Goal: Obtain resource: Obtain resource

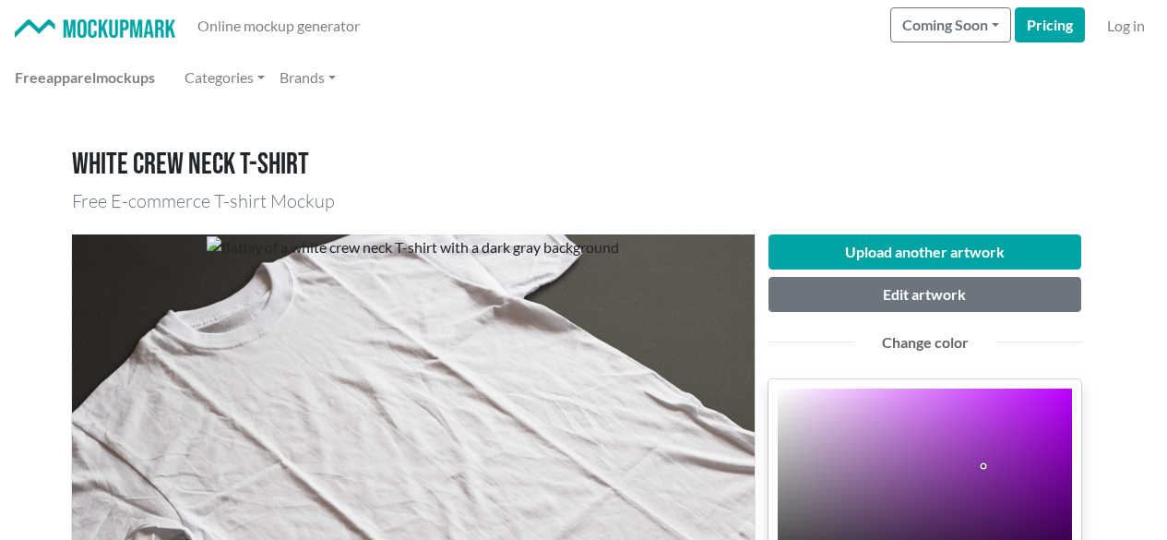
scroll to position [184, 0]
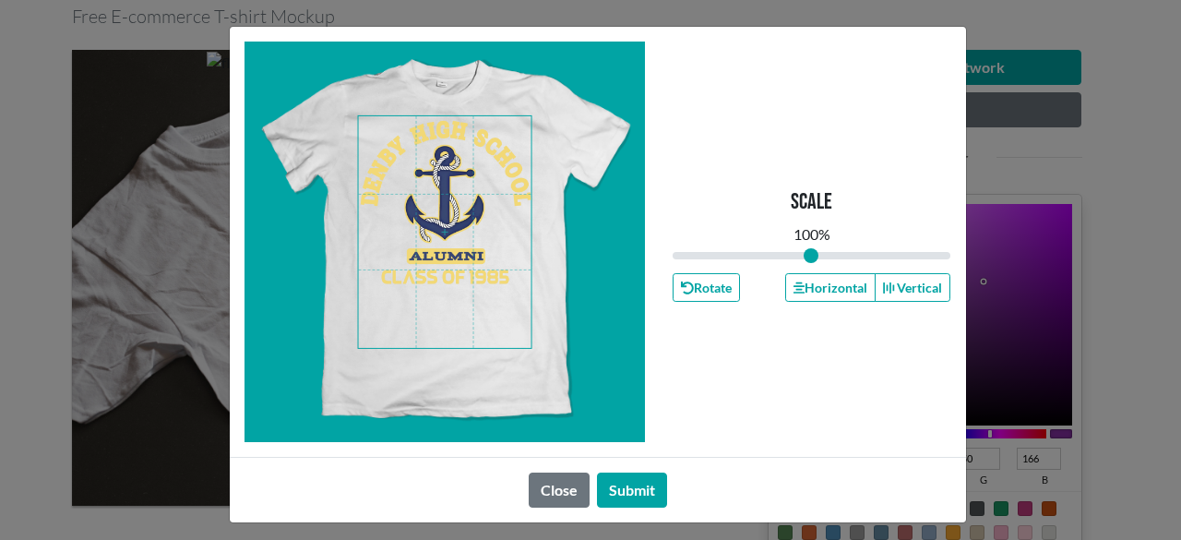
click at [445, 213] on span at bounding box center [444, 232] width 173 height 232
click at [804, 282] on button "Horizontal" at bounding box center [830, 287] width 90 height 29
click at [636, 488] on button "Submit" at bounding box center [632, 489] width 70 height 35
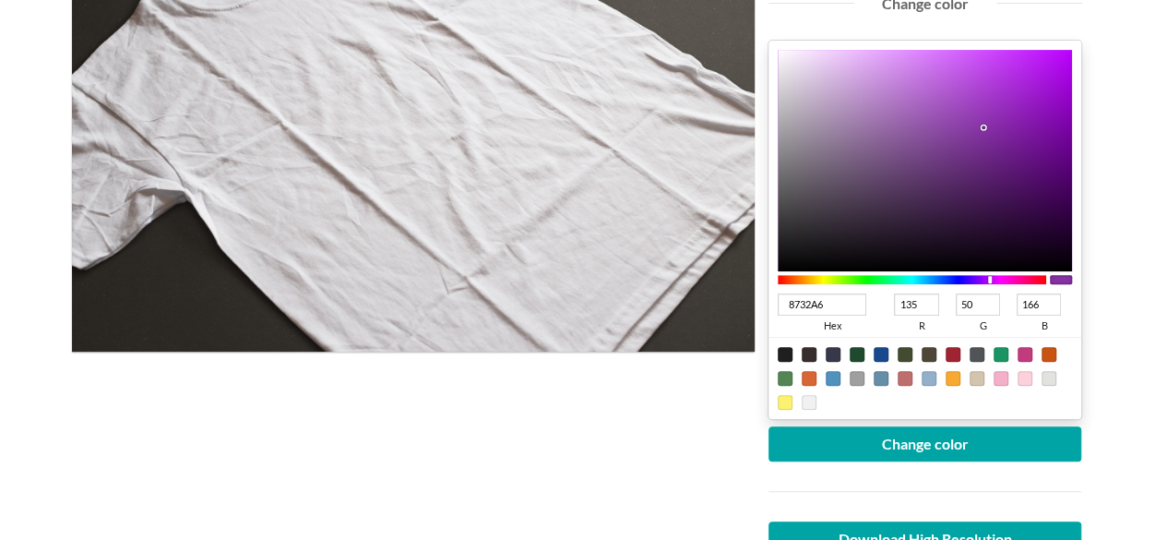
scroll to position [369, 0]
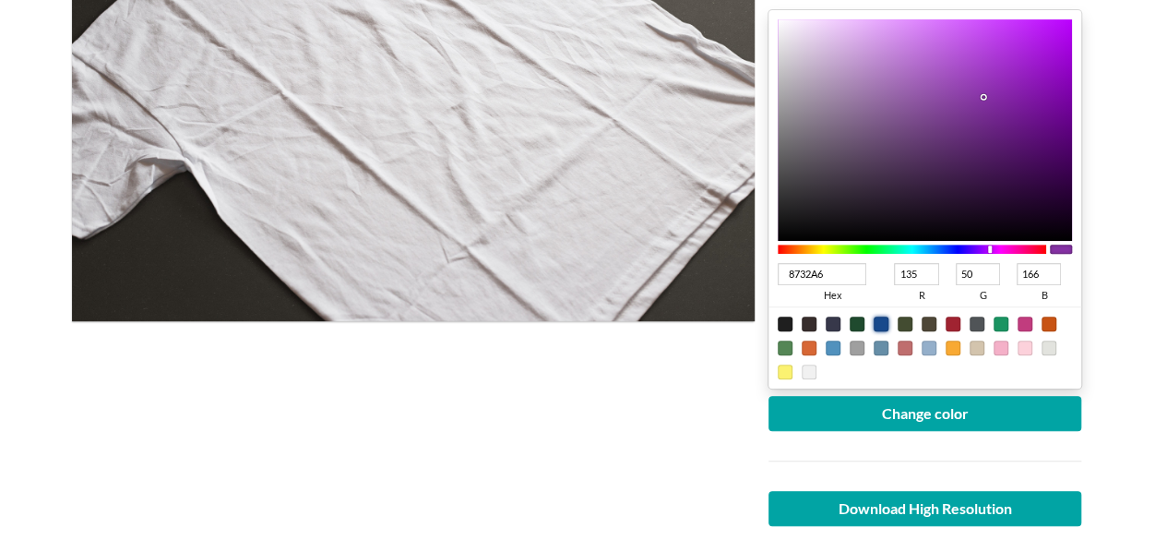
click at [883, 322] on div at bounding box center [881, 323] width 15 height 15
type input "18498C"
type input "24"
type input "73"
type input "140"
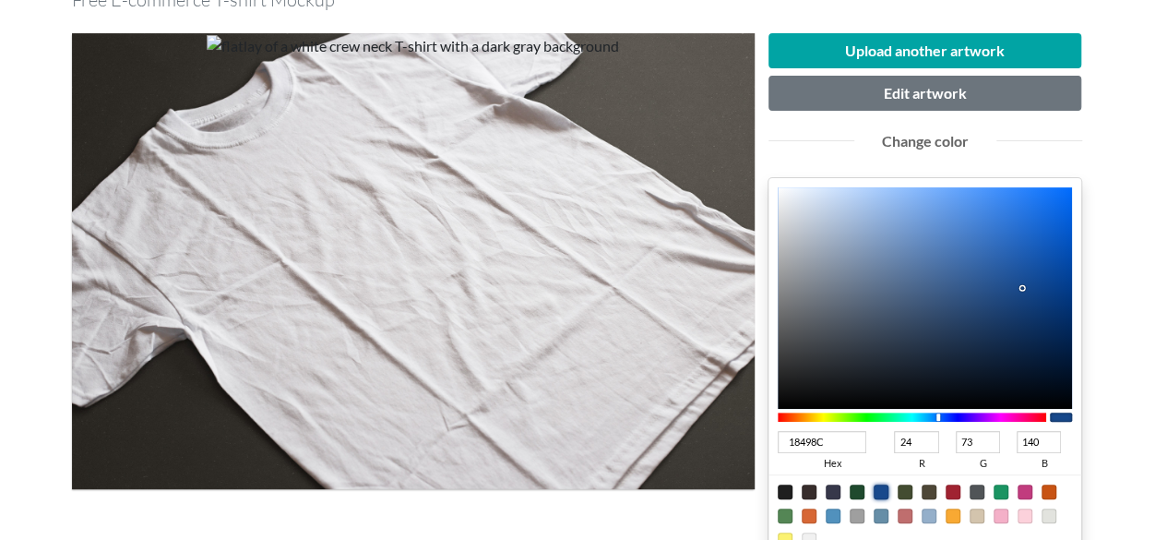
scroll to position [184, 0]
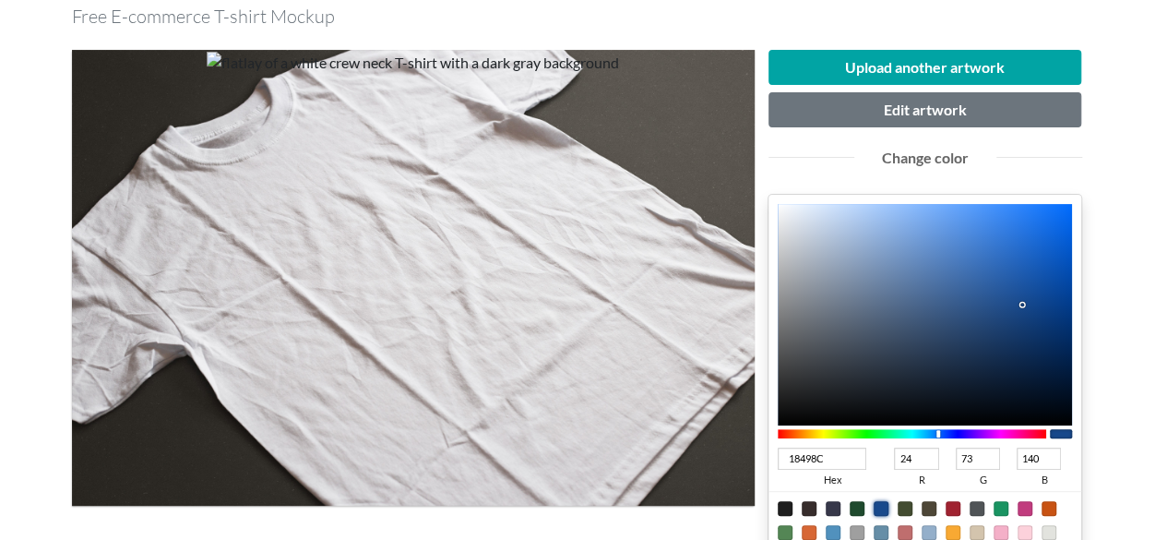
type input "0A346E"
type input "10"
type input "52"
type input "110"
click at [1046, 328] on div at bounding box center [925, 314] width 295 height 221
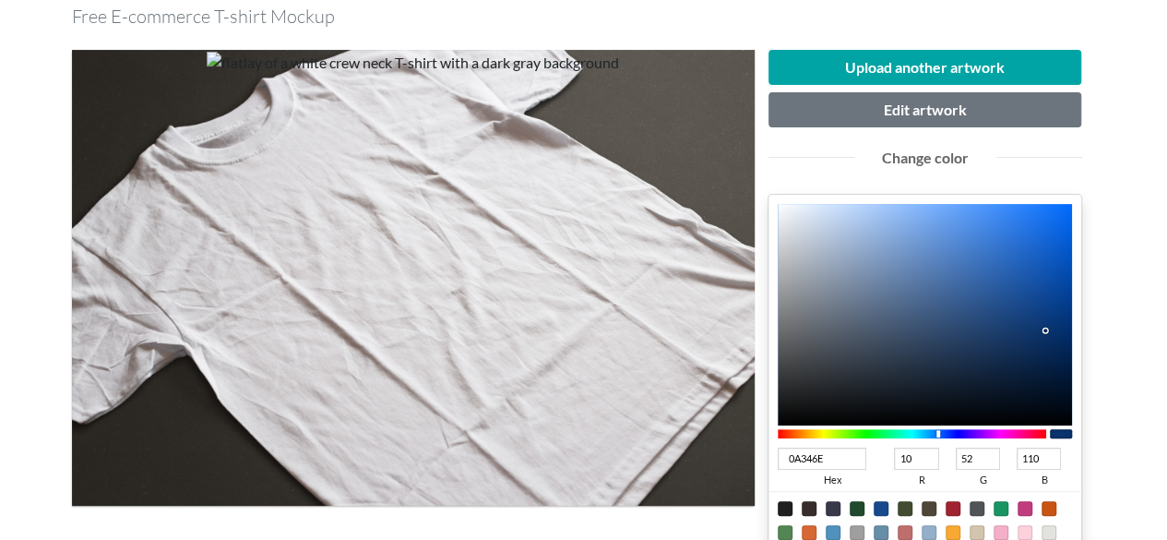
scroll to position [369, 0]
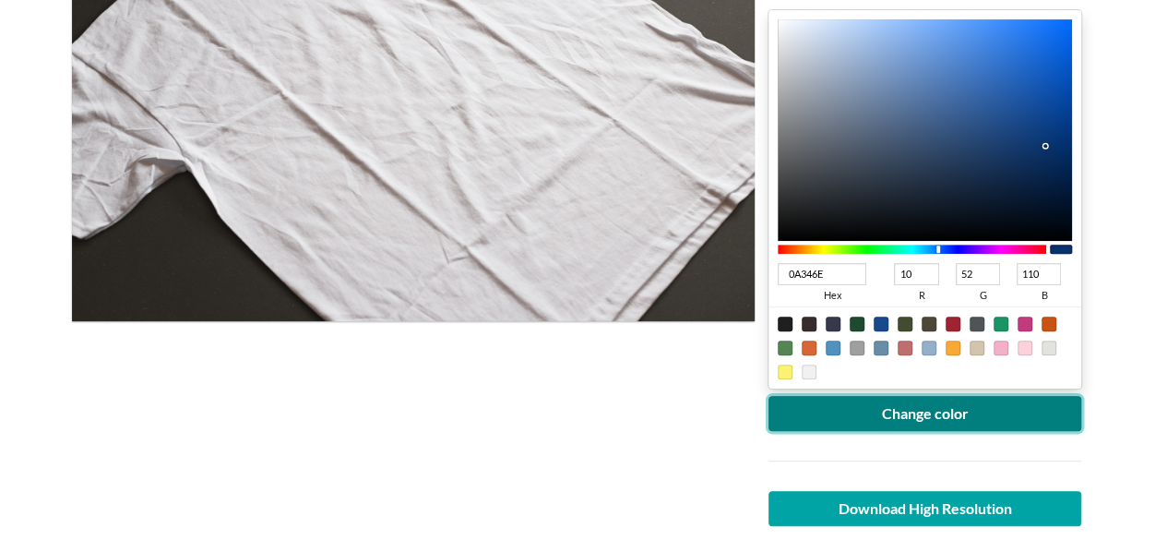
click at [917, 417] on button "Change color" at bounding box center [925, 413] width 314 height 35
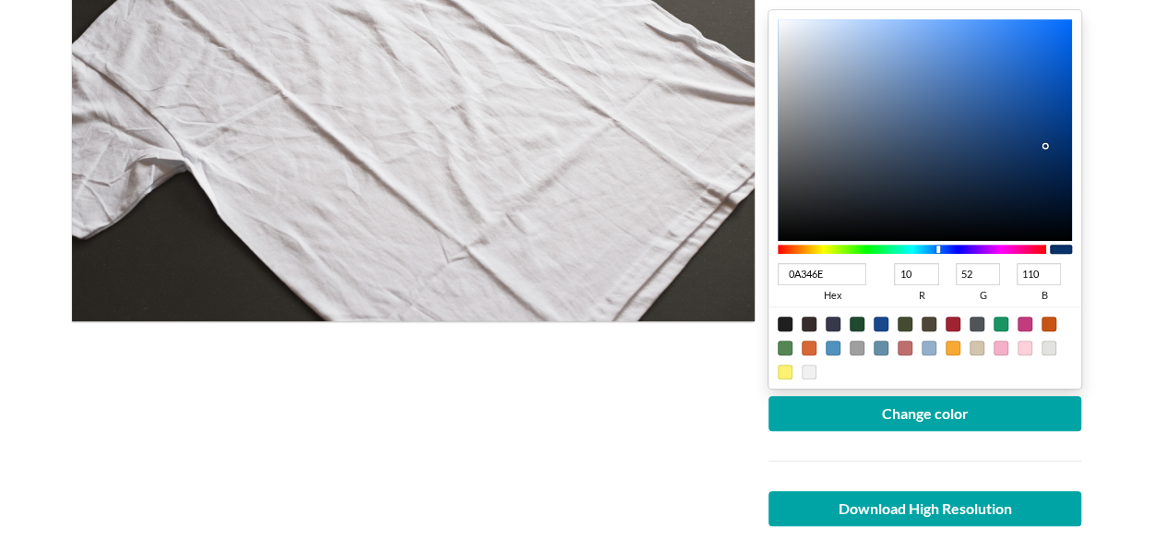
drag, startPoint x: 838, startPoint y: 273, endPoint x: 678, endPoint y: 268, distance: 159.6
click at [679, 268] on div "Upload another artwork Edit artwork Change color 0A346E hex 10 r 52 g 110 b 100…" at bounding box center [584, 237] width 1024 height 772
type input "213"
type input "34"
type input "17"
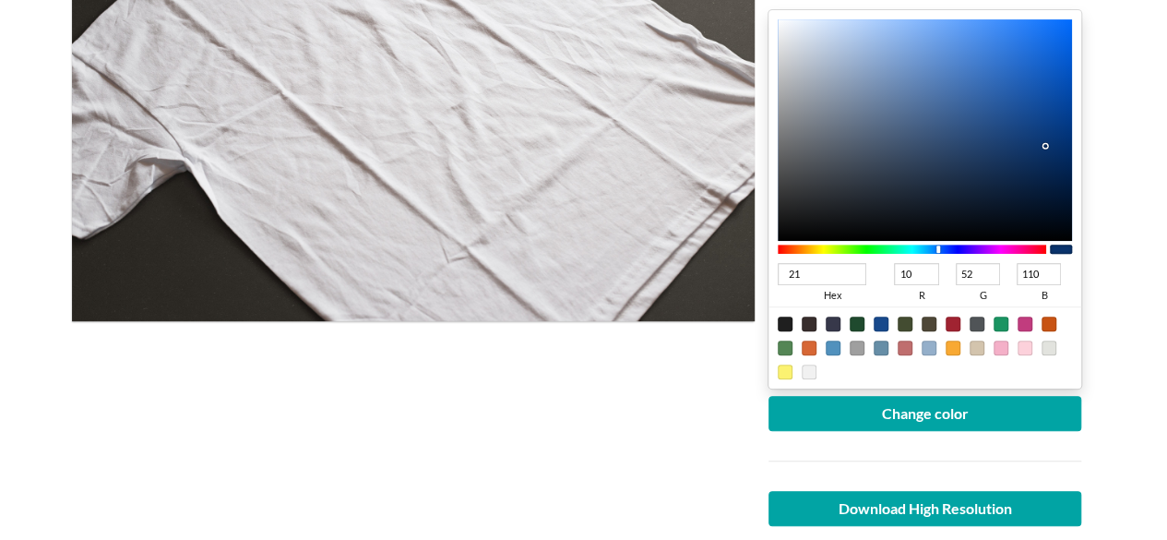
type input "51"
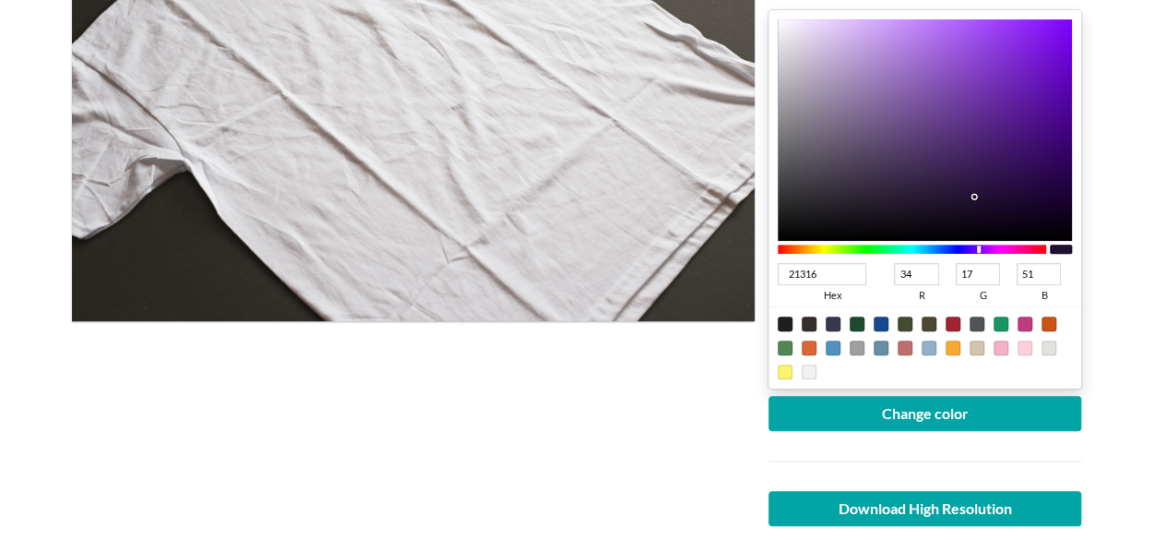
type input "213162"
type input "33"
type input "49"
type input "98"
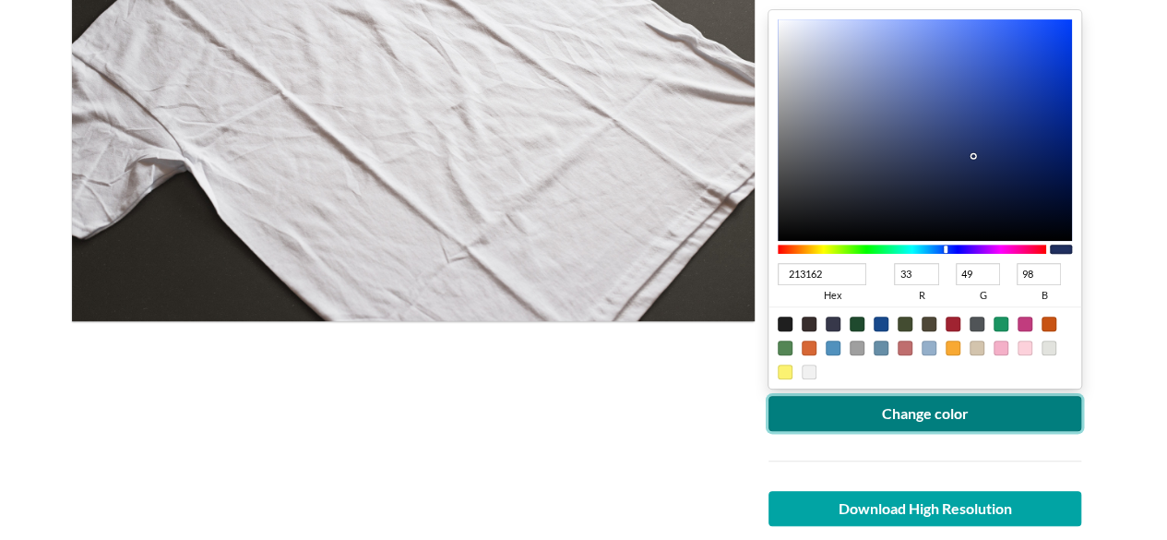
type input "213162"
click at [1013, 405] on button "Change color" at bounding box center [925, 413] width 314 height 35
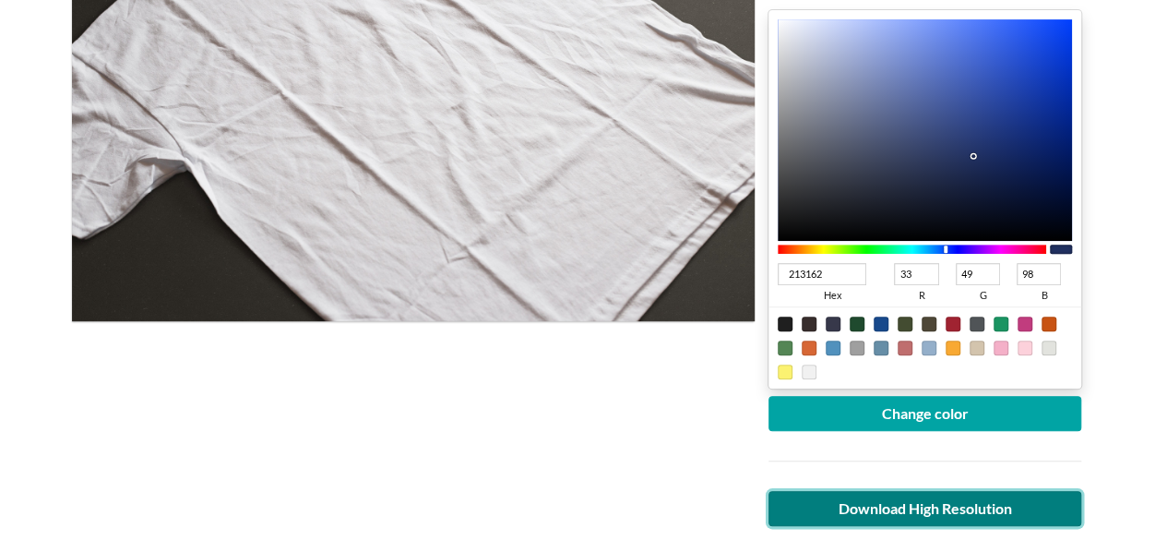
click at [906, 514] on link "Download High Resolution" at bounding box center [925, 508] width 314 height 35
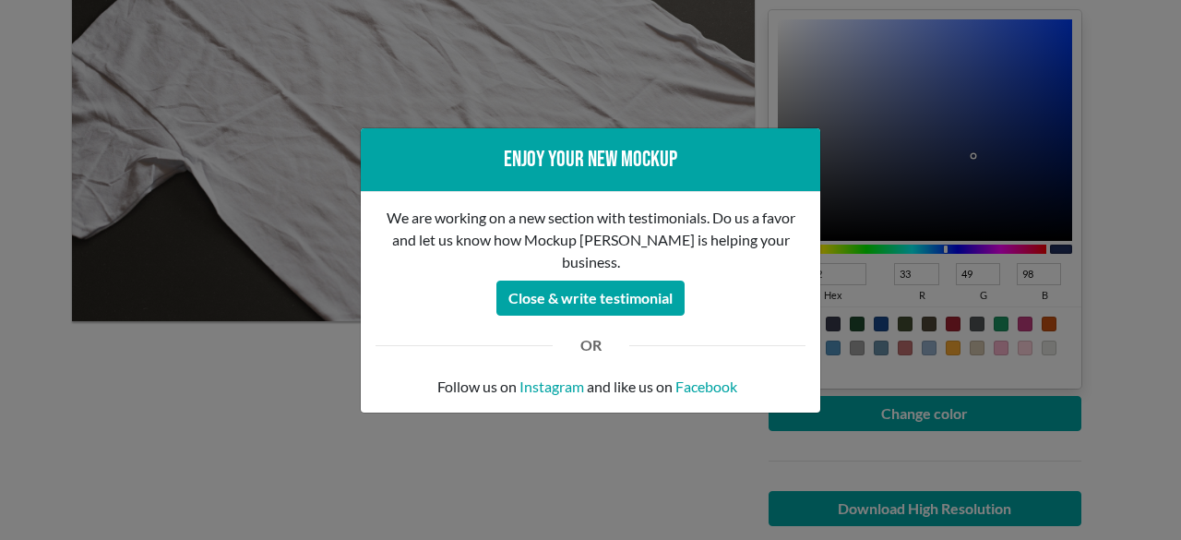
click at [1132, 198] on div "Enjoy your new mockup We are working on a new section with testimonials. Do us …" at bounding box center [590, 270] width 1181 height 540
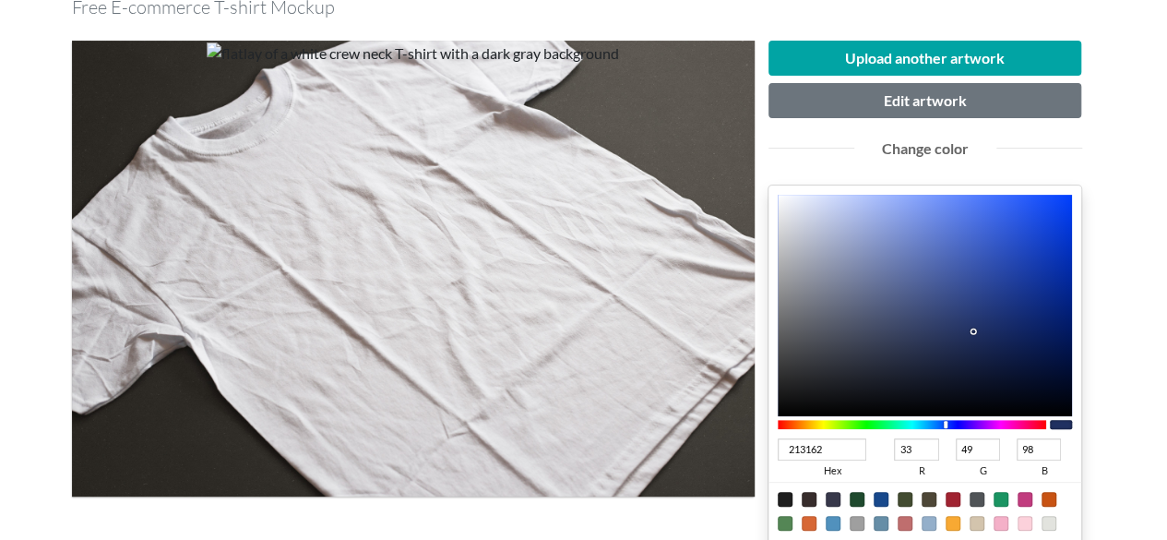
scroll to position [184, 0]
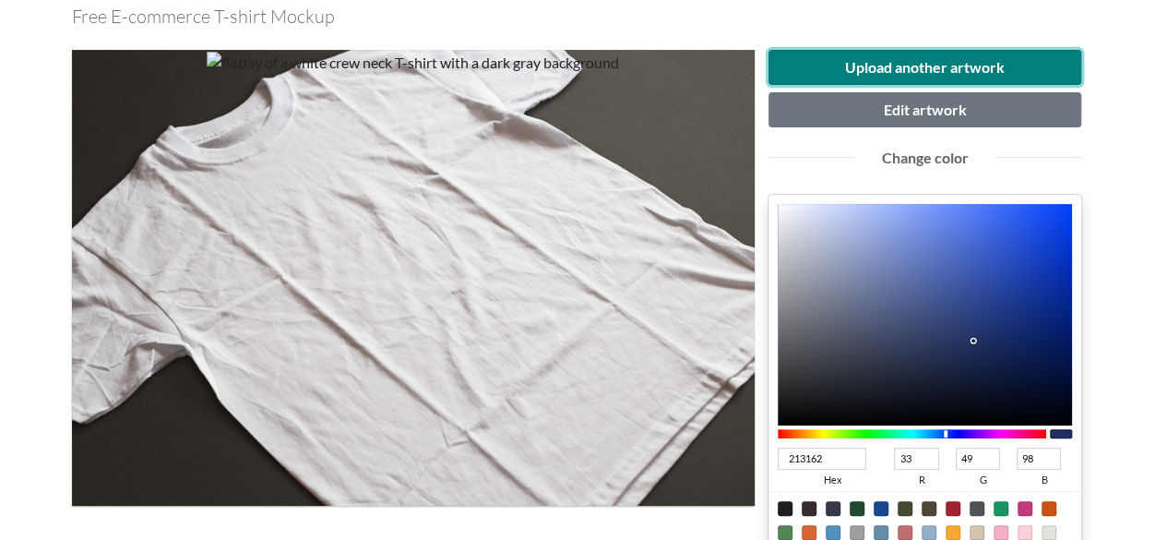
click at [1024, 56] on button "Upload another artwork" at bounding box center [925, 67] width 314 height 35
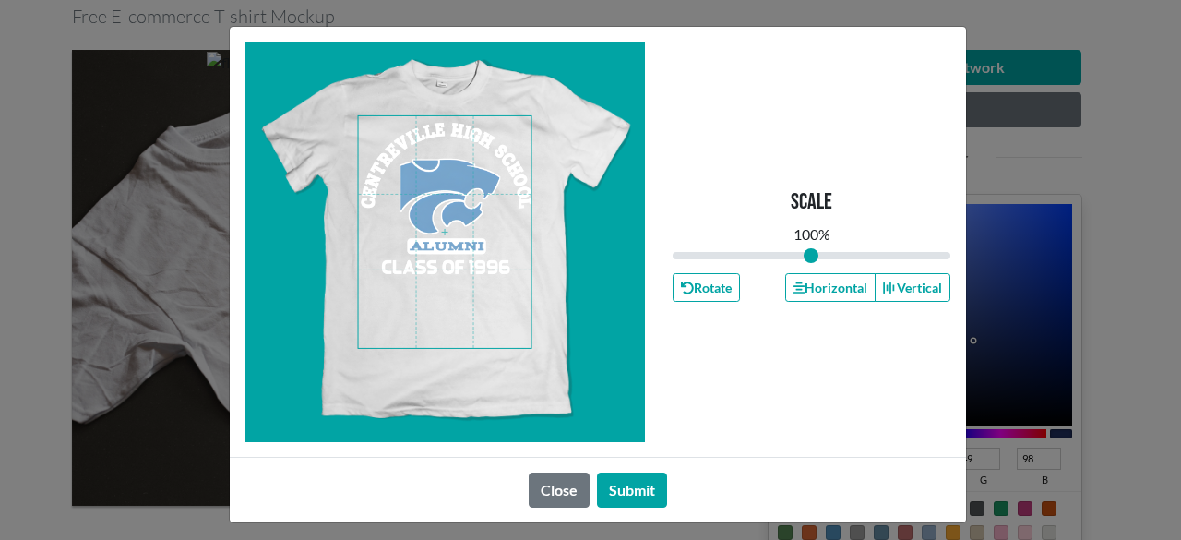
click at [440, 235] on span at bounding box center [444, 232] width 173 height 232
click at [438, 232] on span at bounding box center [444, 232] width 173 height 232
click at [797, 290] on button "Horizontal" at bounding box center [830, 287] width 90 height 29
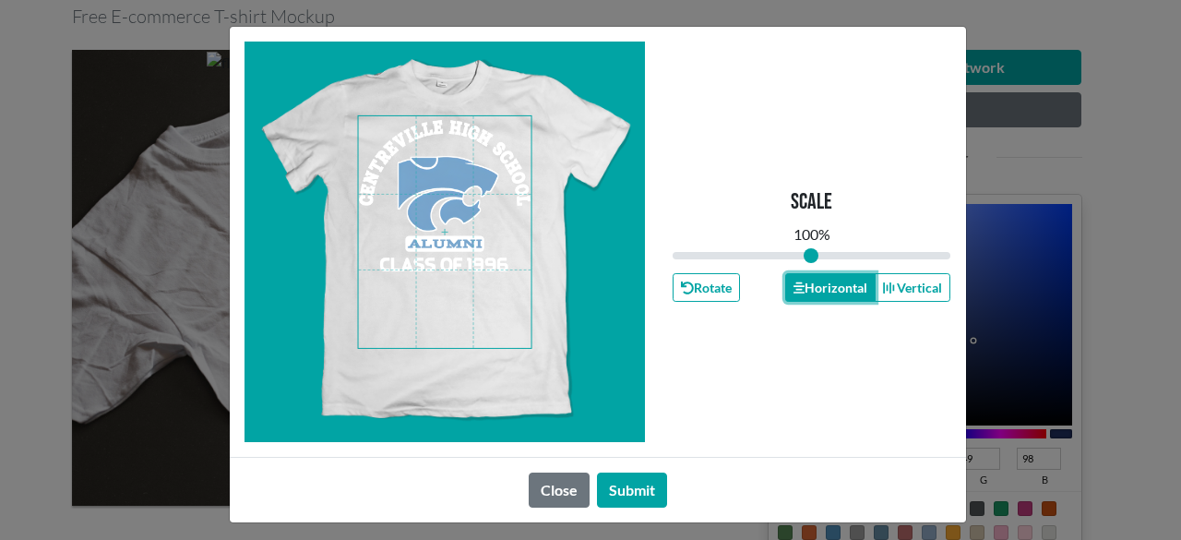
click at [797, 289] on button "Horizontal" at bounding box center [830, 287] width 90 height 29
click at [612, 477] on button "Submit" at bounding box center [632, 489] width 70 height 35
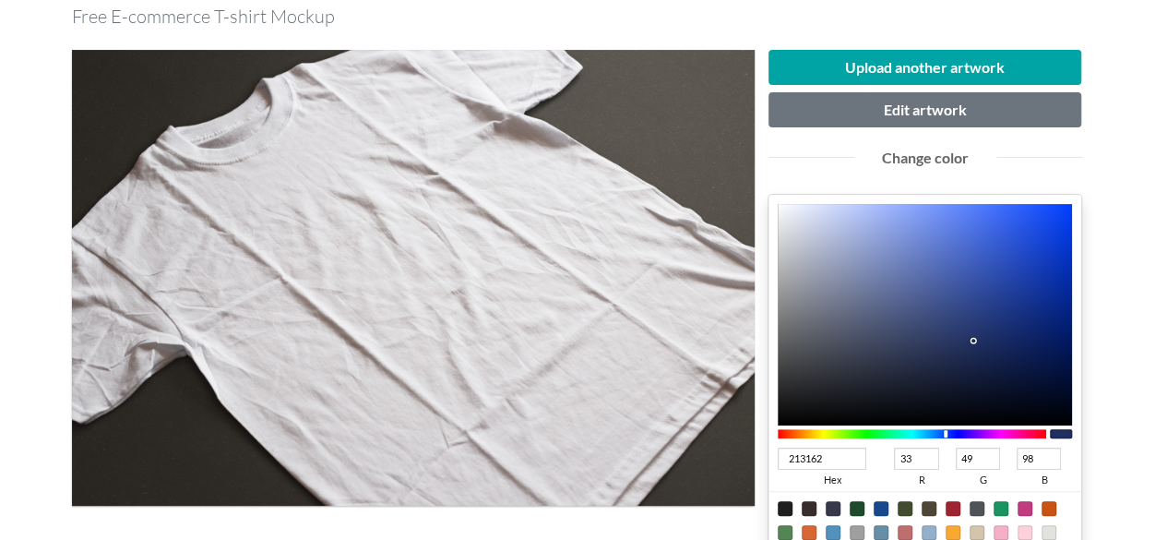
type input "6881CF"
type input "104"
type input "129"
type input "207"
click at [924, 244] on div at bounding box center [925, 314] width 295 height 221
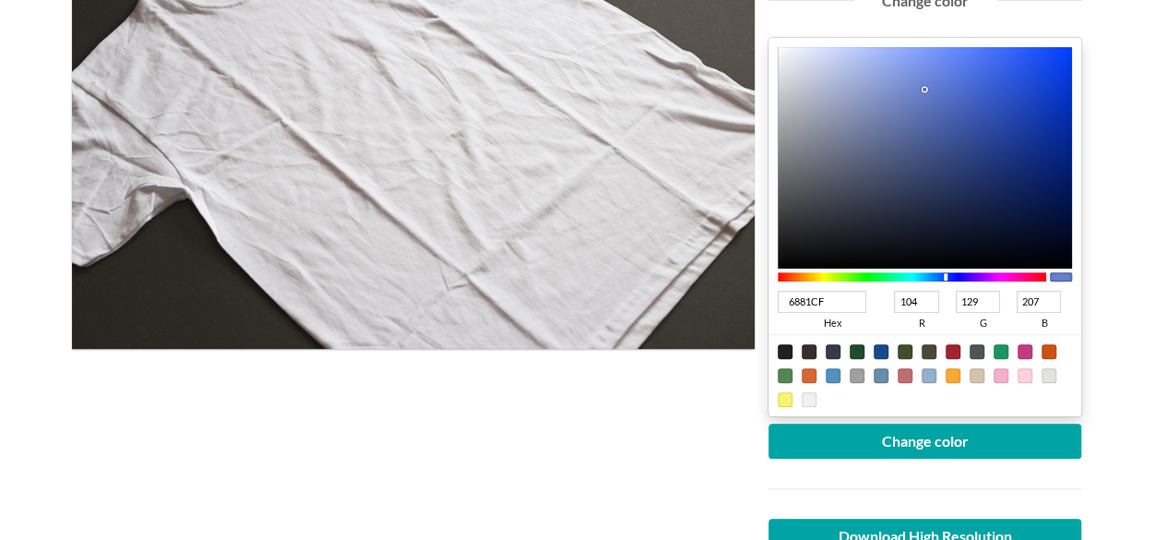
scroll to position [369, 0]
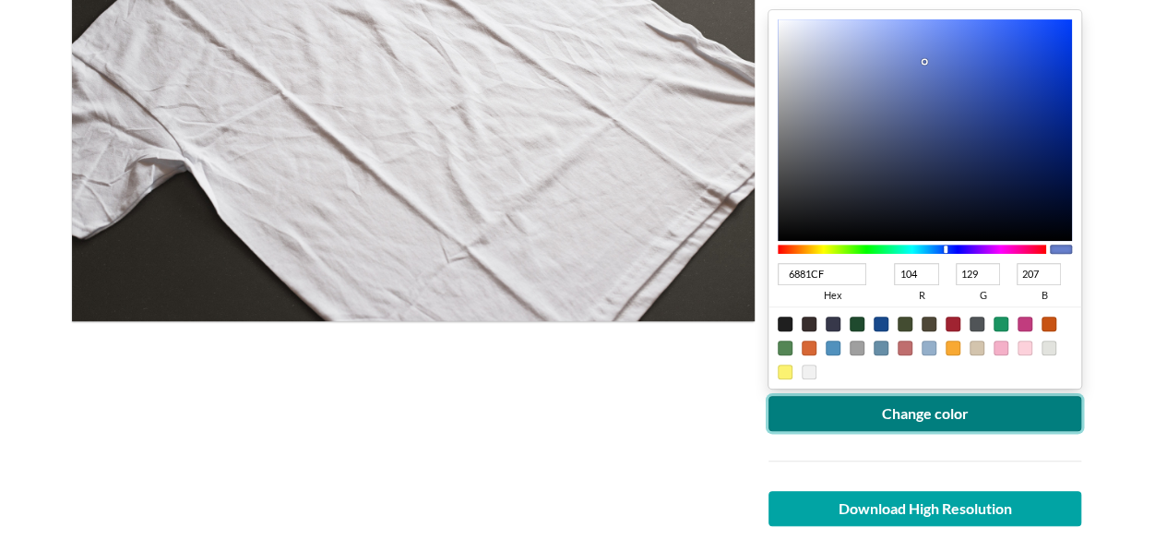
click at [909, 405] on button "Change color" at bounding box center [925, 413] width 314 height 35
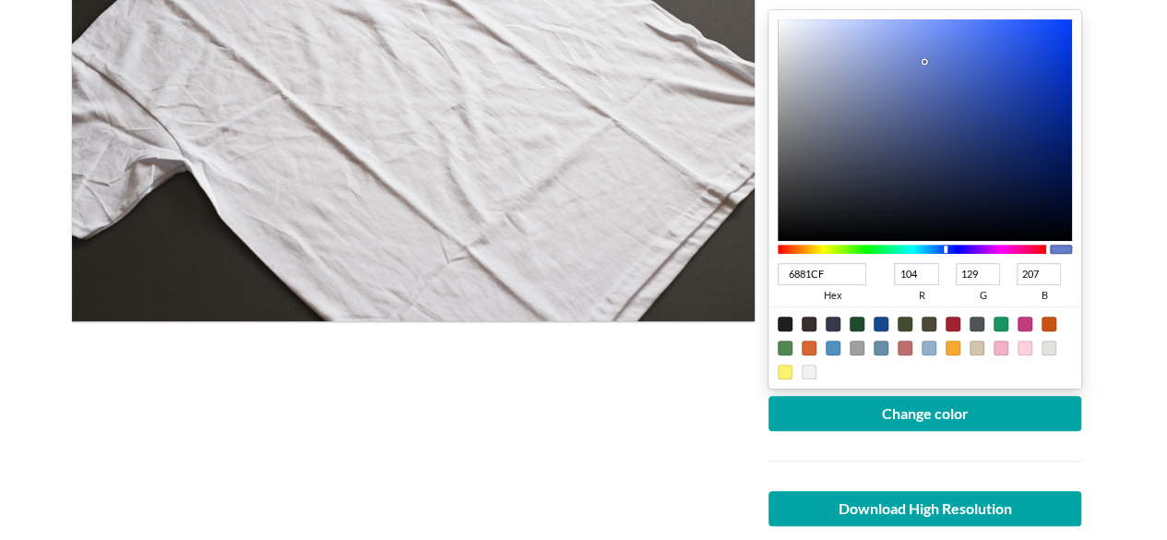
drag, startPoint x: 845, startPoint y: 270, endPoint x: 677, endPoint y: 294, distance: 169.6
click at [699, 279] on div "Upload another artwork Edit artwork Change color 6881CF hex 104 r 129 g 207 b 1…" at bounding box center [584, 237] width 1024 height 772
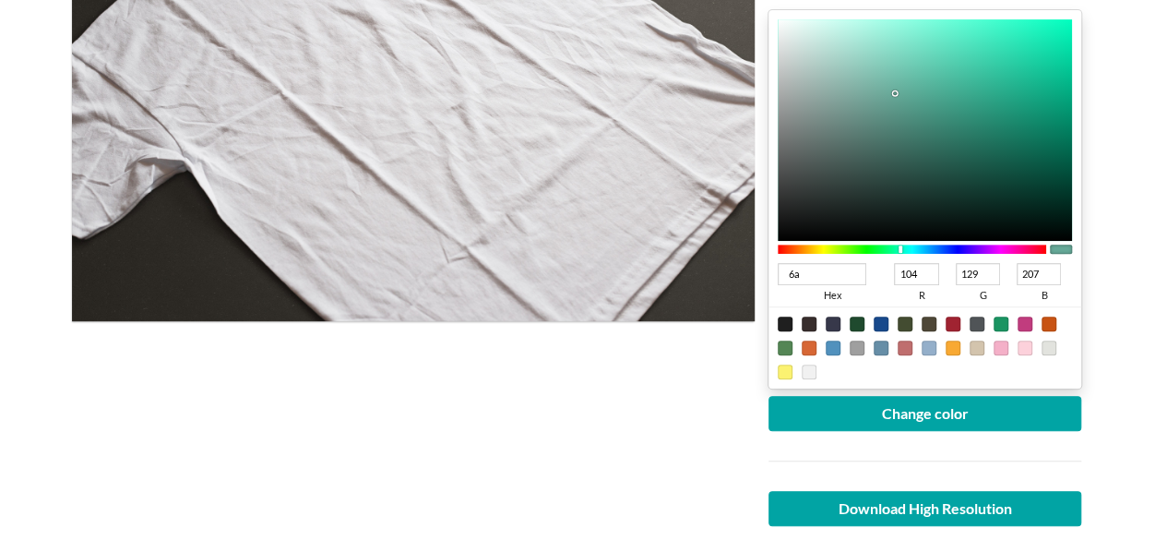
type input "6a9"
type input "102"
type input "170"
type input "153"
type input "6a9dc8"
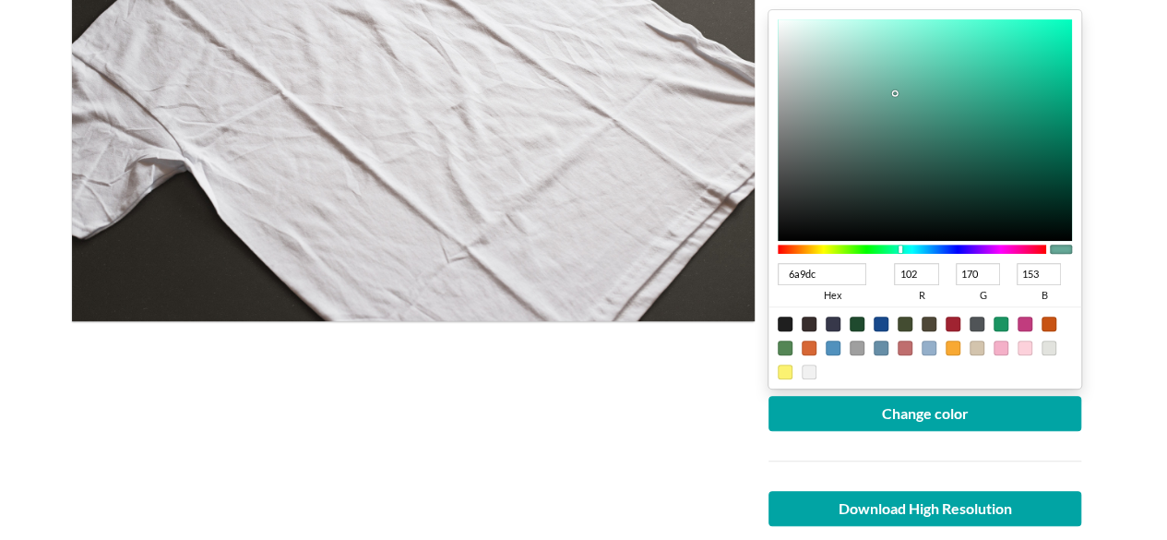
type input "106"
type input "157"
type input "200"
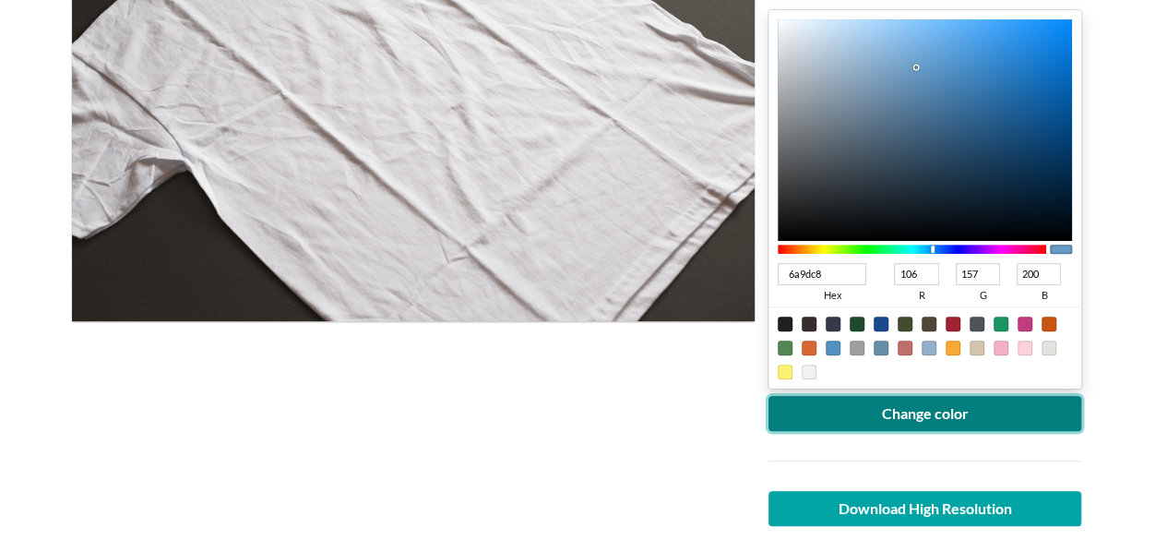
type input "6A9DC8"
click at [908, 416] on button "Change color" at bounding box center [925, 413] width 314 height 35
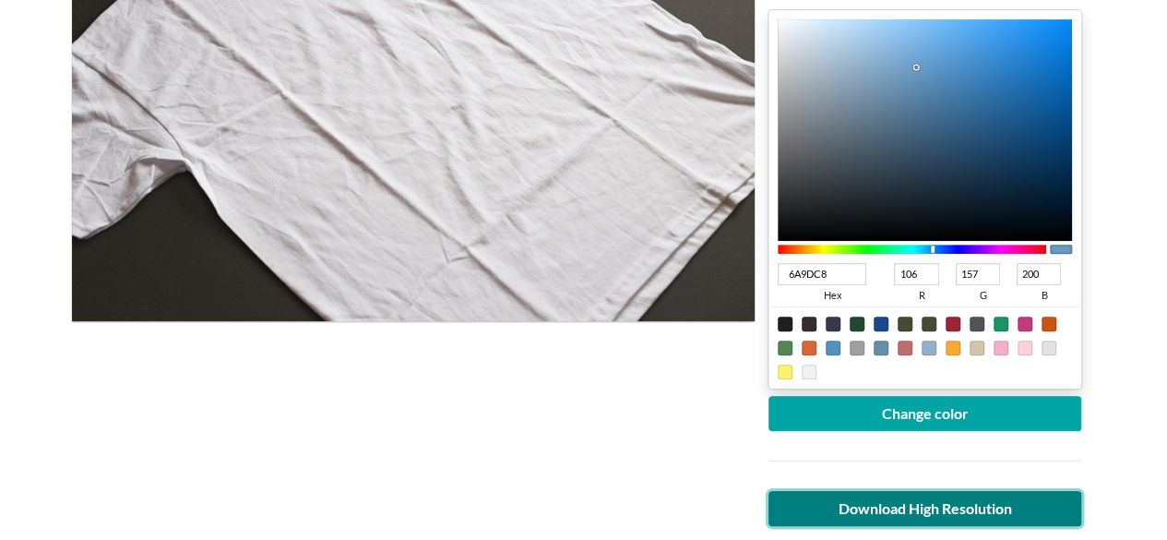
click at [944, 501] on link "Download High Resolution" at bounding box center [925, 508] width 314 height 35
